Goal: Navigation & Orientation: Find specific page/section

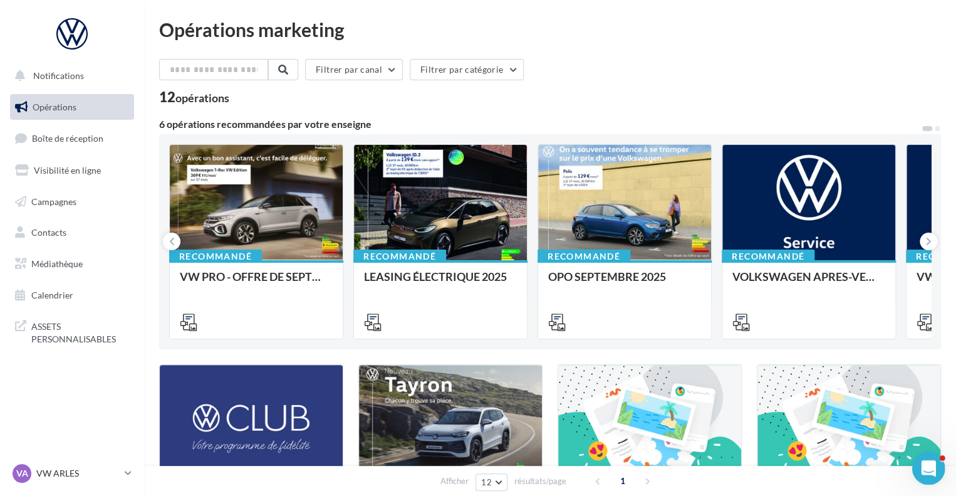
click at [920, 462] on icon "Ouvrir le Messenger Intercom" at bounding box center [927, 466] width 21 height 21
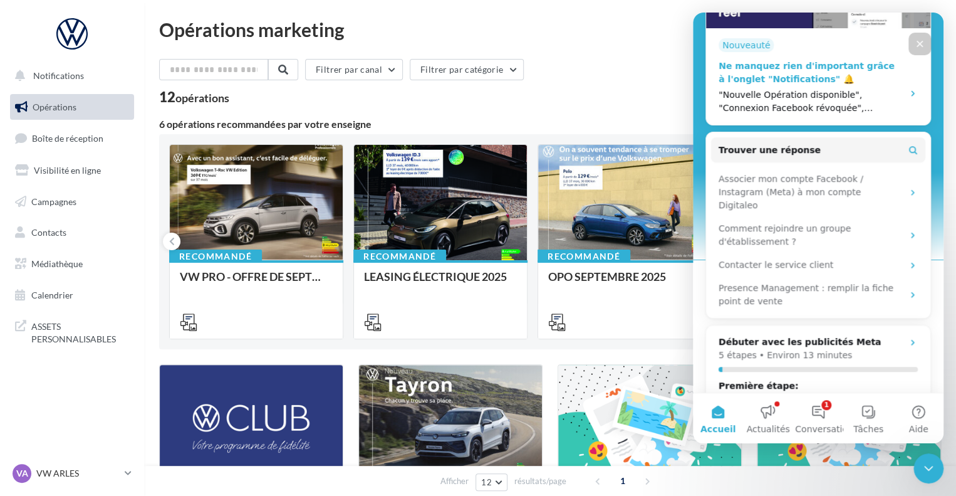
scroll to position [310, 0]
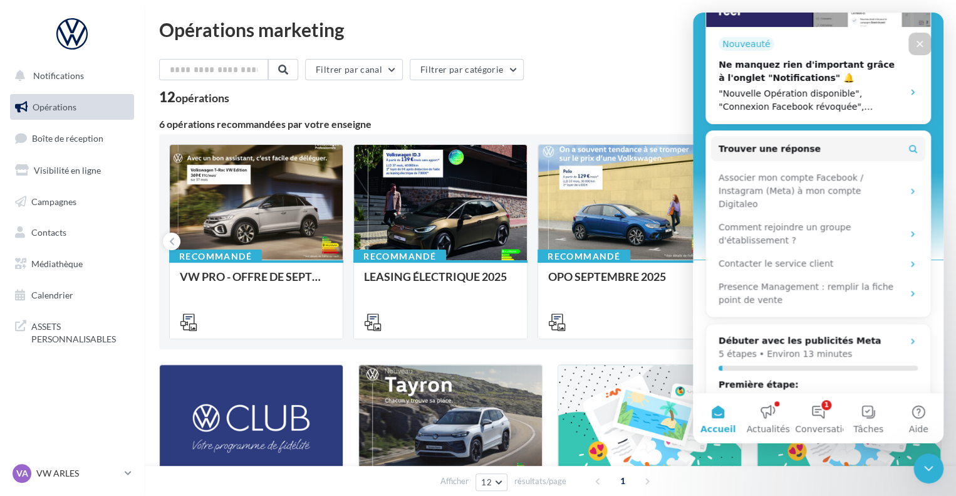
click at [626, 78] on div "Filtrer par canal Filtrer par catégorie" at bounding box center [550, 72] width 782 height 26
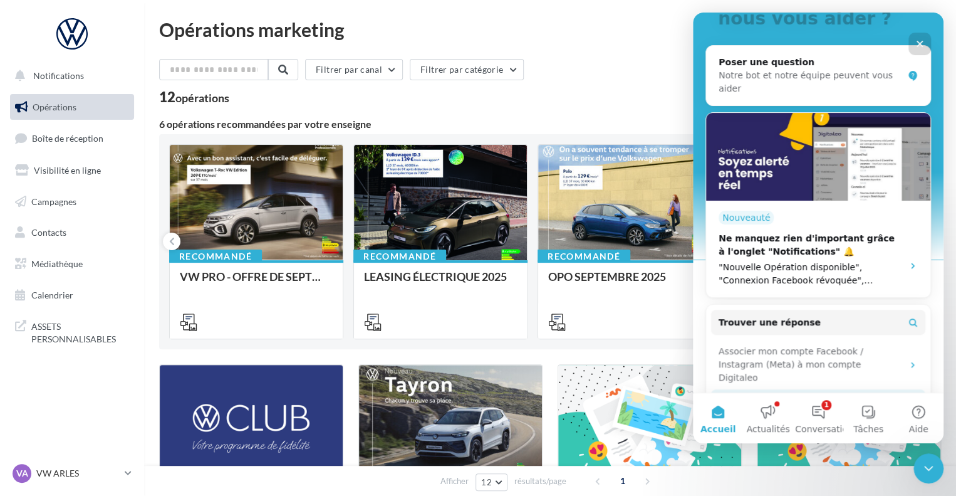
scroll to position [127, 0]
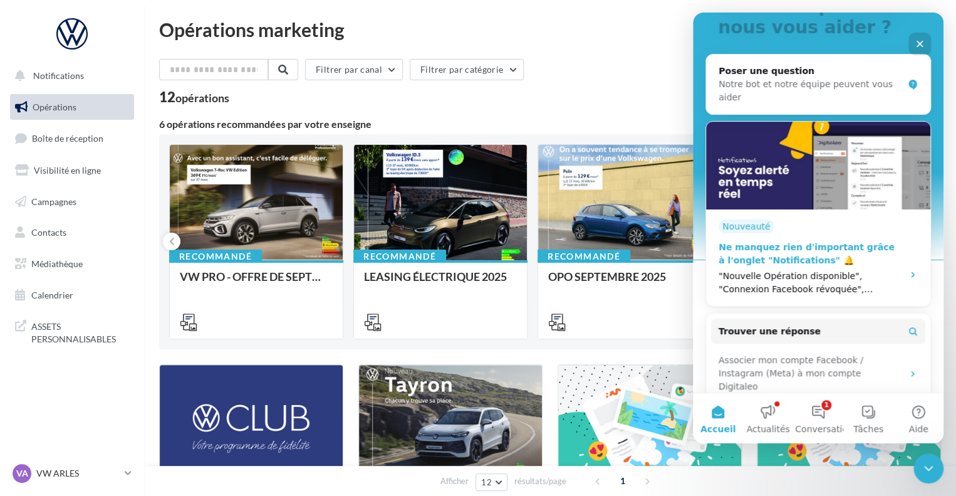
click at [908, 269] on icon "Intercom Messenger" at bounding box center [913, 274] width 10 height 10
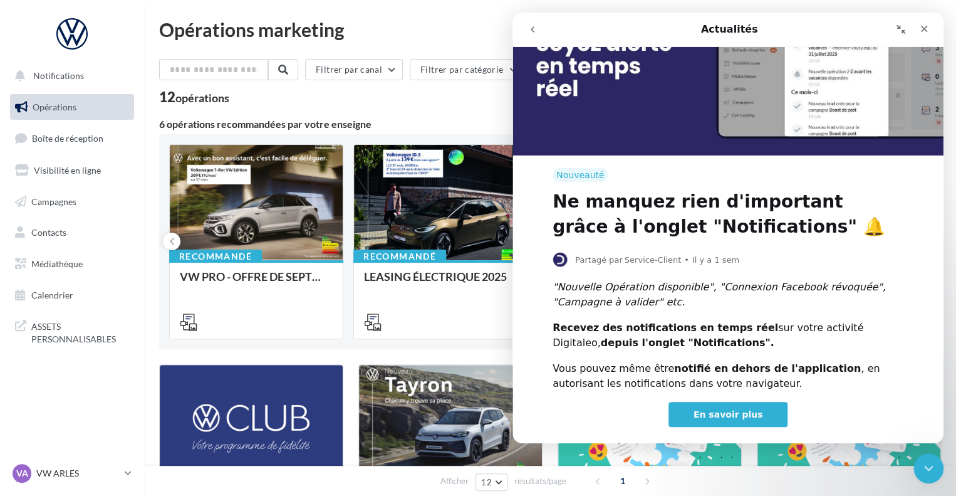
scroll to position [137, 0]
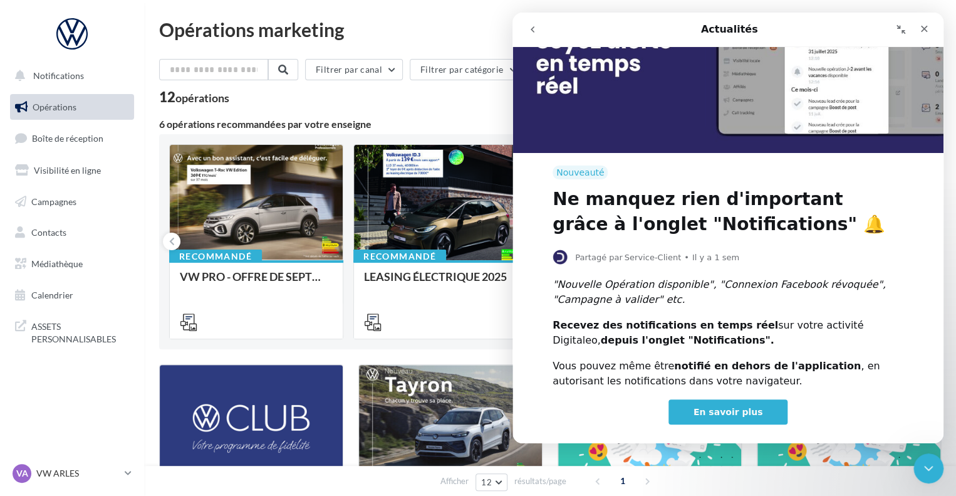
click at [760, 408] on link "En savoir plus" at bounding box center [729, 411] width 120 height 25
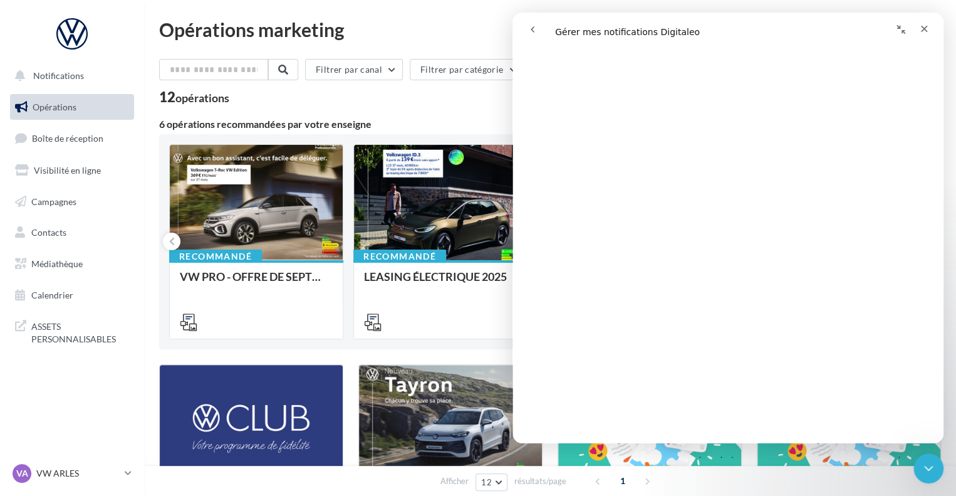
scroll to position [944, 0]
click at [919, 32] on icon "Fermer" at bounding box center [924, 29] width 10 height 10
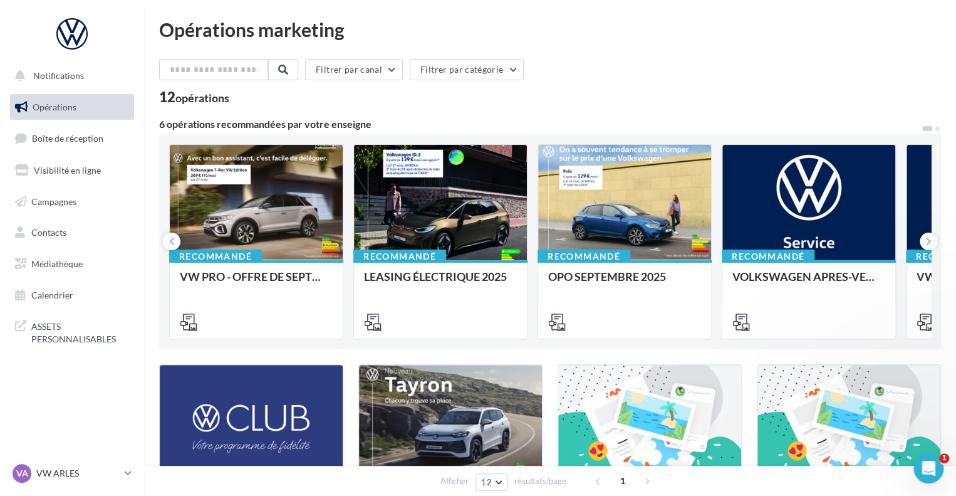
scroll to position [0, 0]
